Goal: Find specific page/section: Find specific page/section

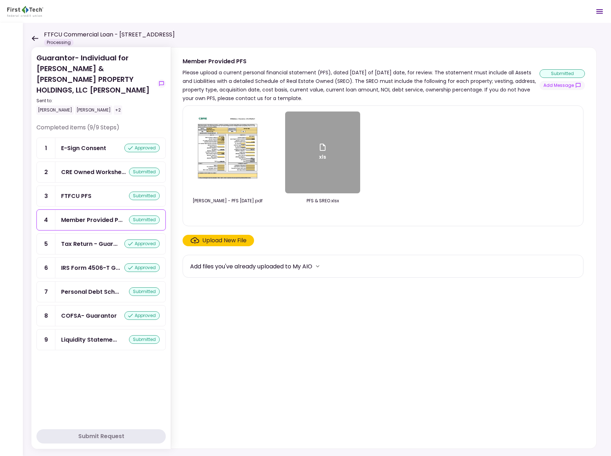
click at [36, 38] on icon at bounding box center [35, 38] width 6 height 5
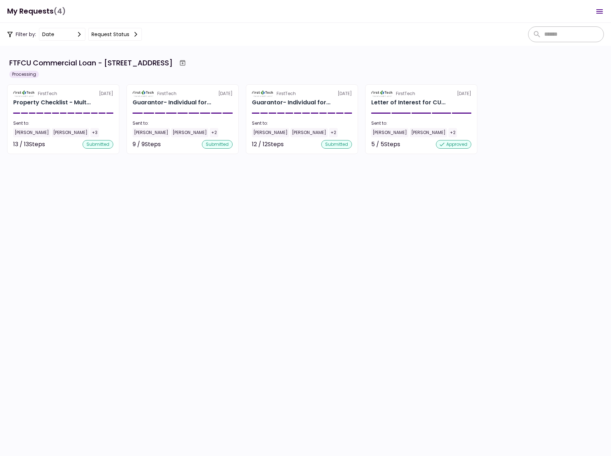
click at [29, 133] on div "[PERSON_NAME]" at bounding box center [31, 132] width 37 height 9
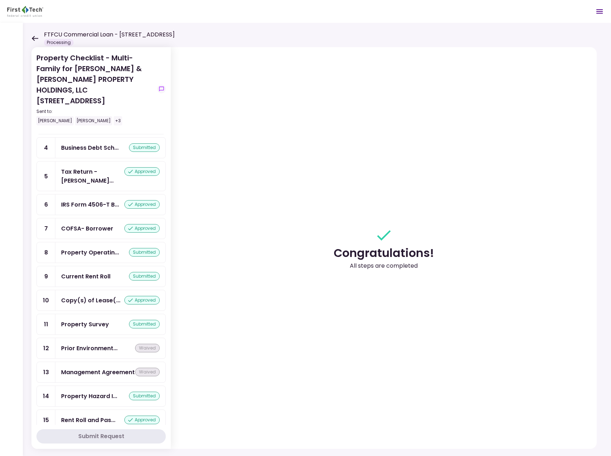
scroll to position [84, 0]
